Goal: Navigation & Orientation: Find specific page/section

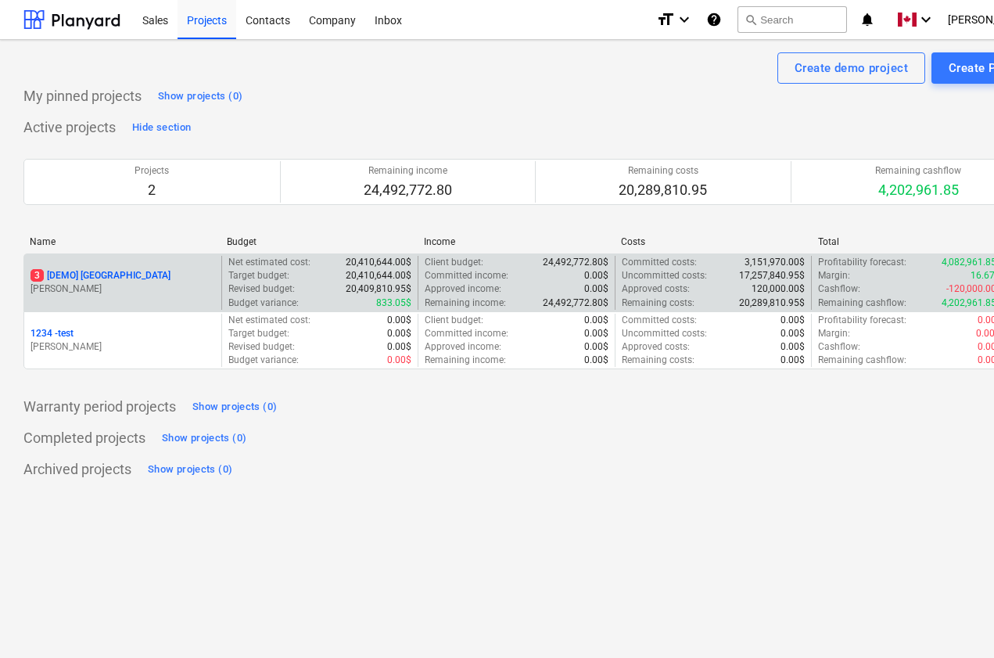
click at [112, 286] on p "[PERSON_NAME]" at bounding box center [123, 288] width 185 height 13
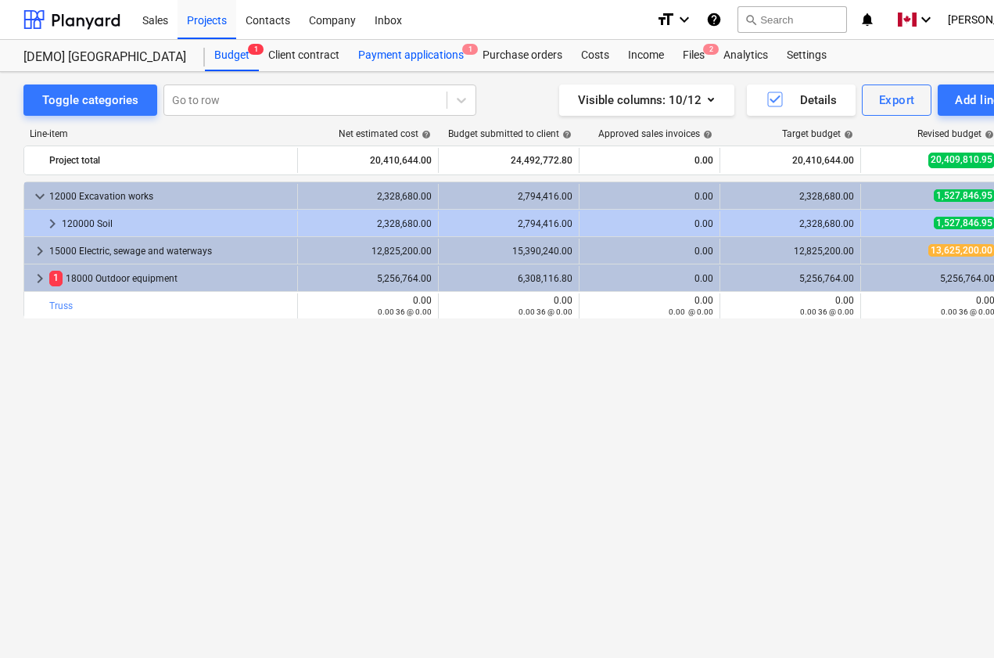
click at [376, 58] on div "Payment applications 1" at bounding box center [411, 55] width 124 height 31
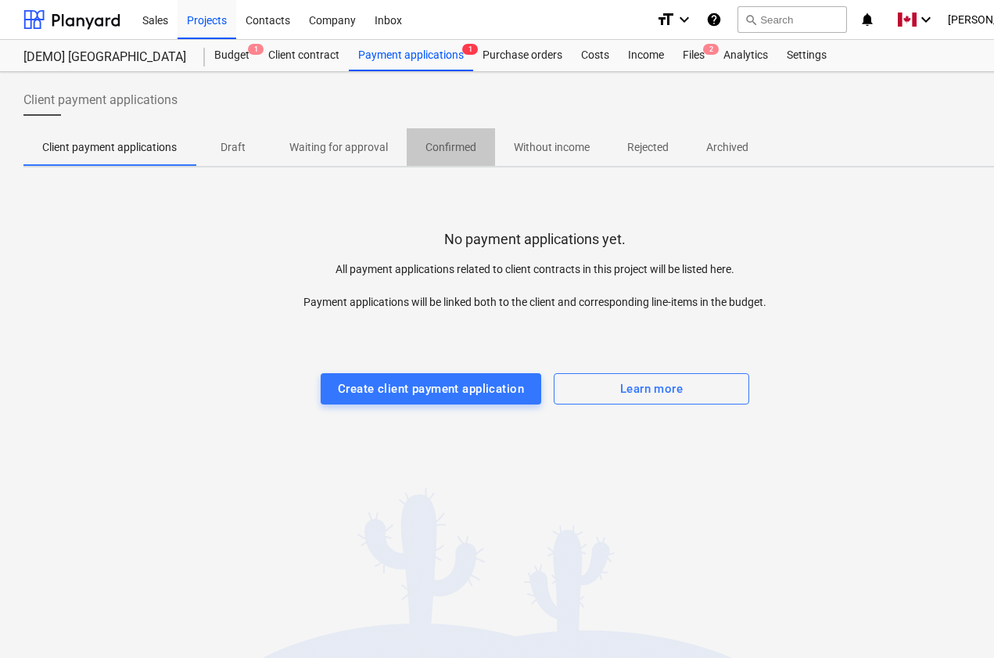
click at [473, 148] on p "Confirmed" at bounding box center [451, 147] width 51 height 16
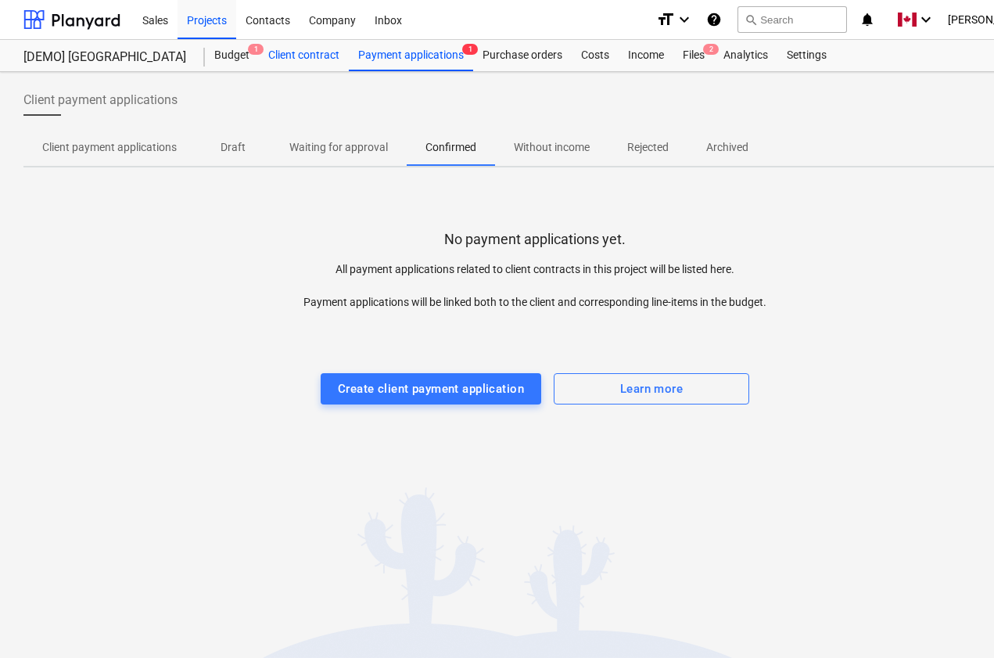
click at [293, 49] on div "Client contract" at bounding box center [304, 55] width 90 height 31
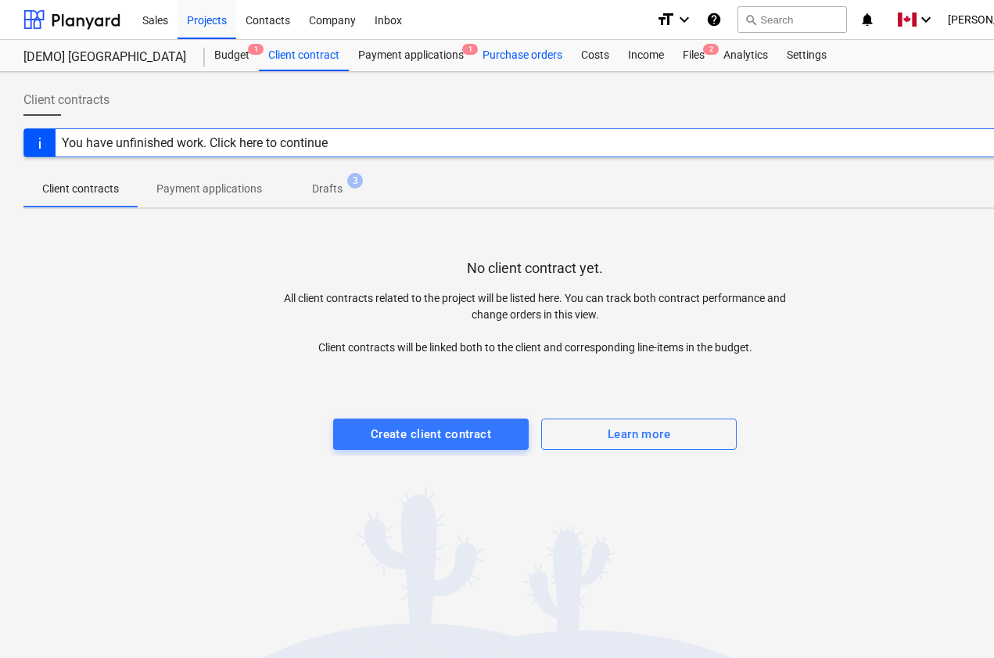
click at [498, 61] on div "Purchase orders" at bounding box center [522, 55] width 99 height 31
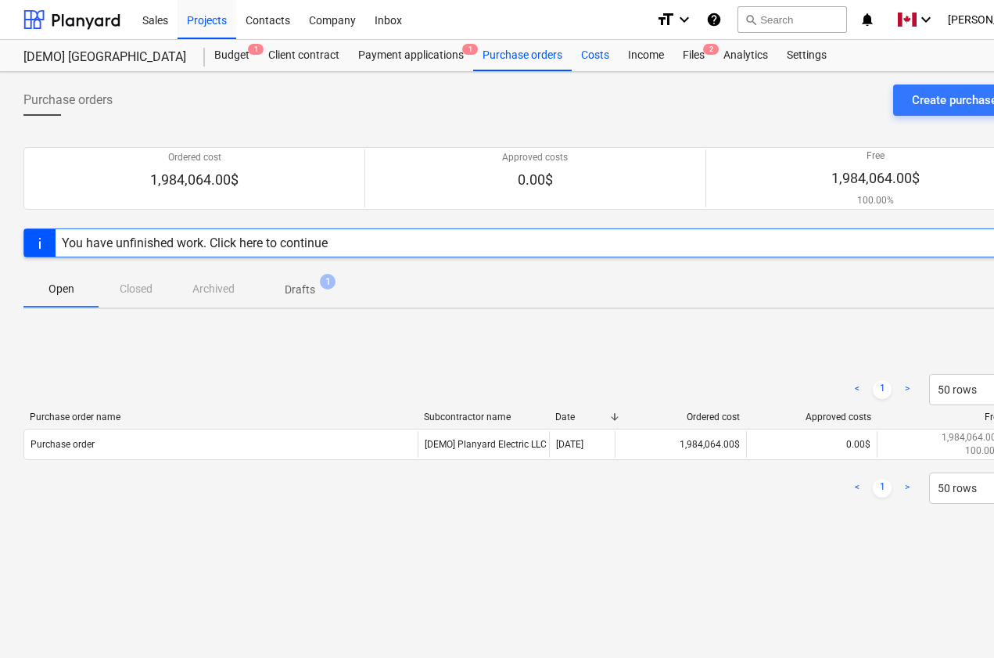
click at [587, 63] on div "Costs" at bounding box center [595, 55] width 47 height 31
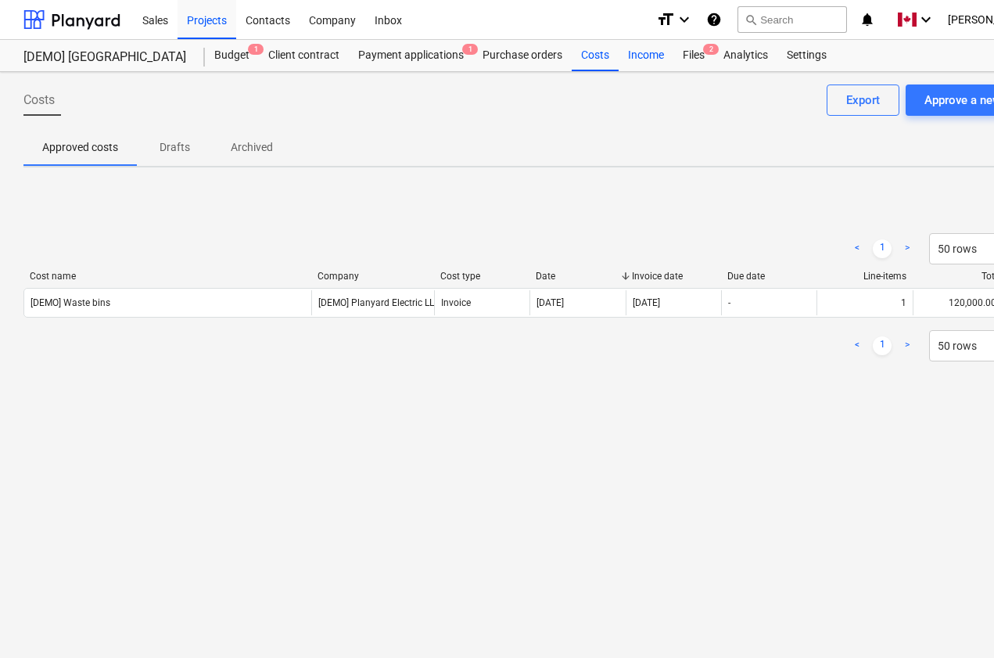
click at [638, 58] on div "Income" at bounding box center [646, 55] width 55 height 31
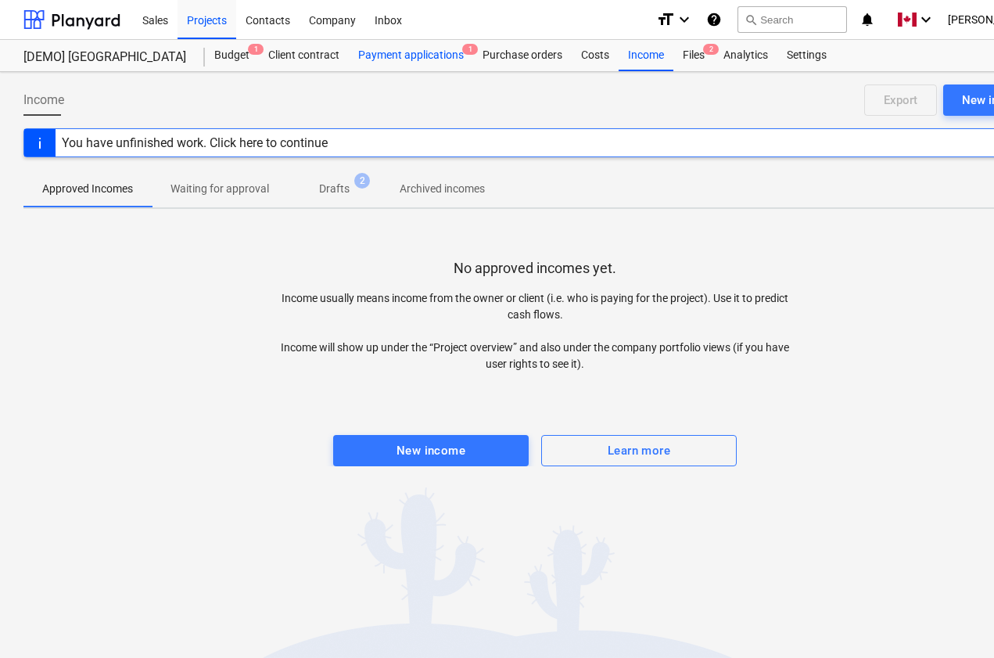
click at [421, 47] on div "Payment applications 1" at bounding box center [411, 55] width 124 height 31
